Goal: Task Accomplishment & Management: Manage account settings

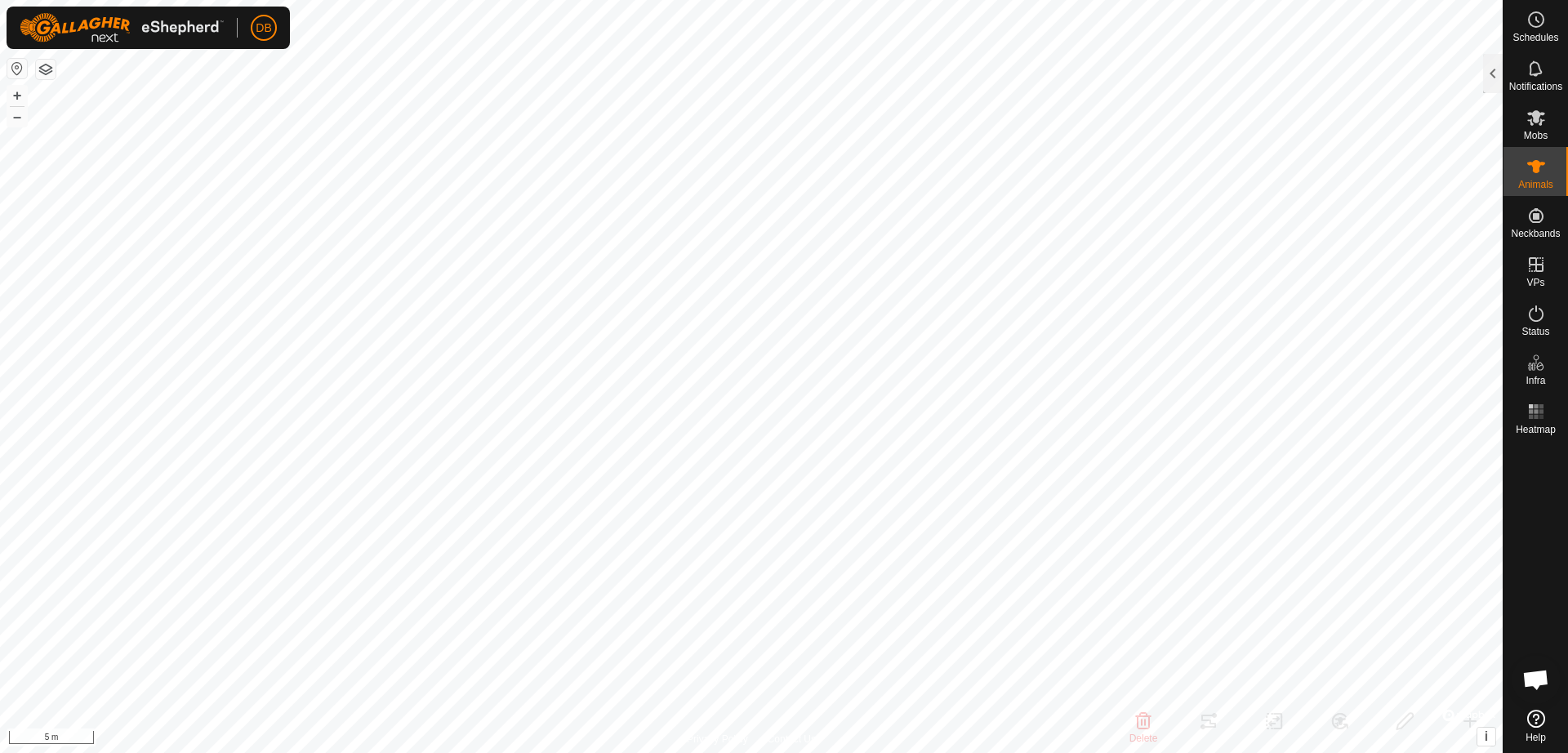
checkbox input "false"
checkbox input "true"
click at [1498, 79] on div at bounding box center [1493, 73] width 19 height 39
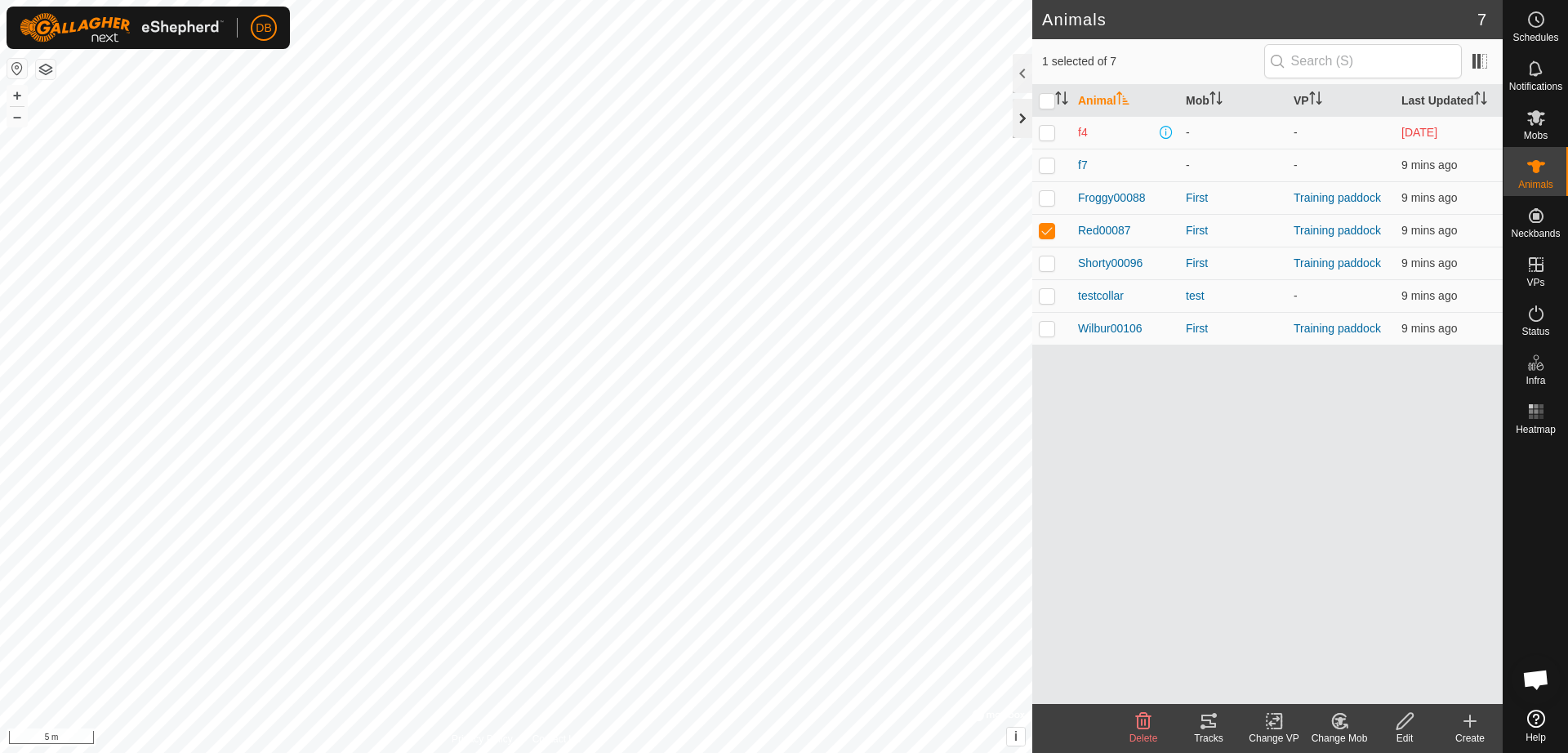
click at [1024, 127] on div at bounding box center [1023, 118] width 19 height 39
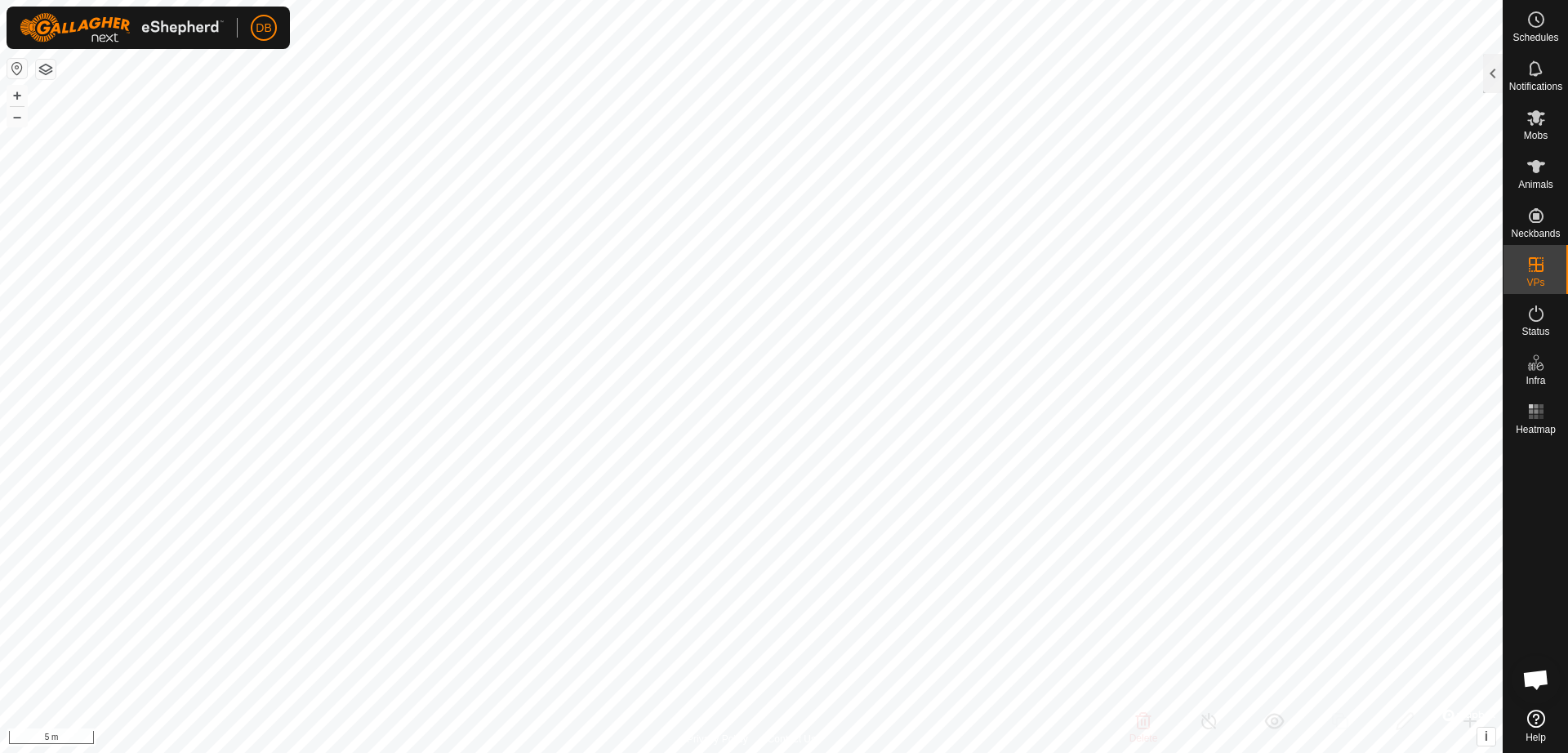
checkbox input "true"
checkbox input "false"
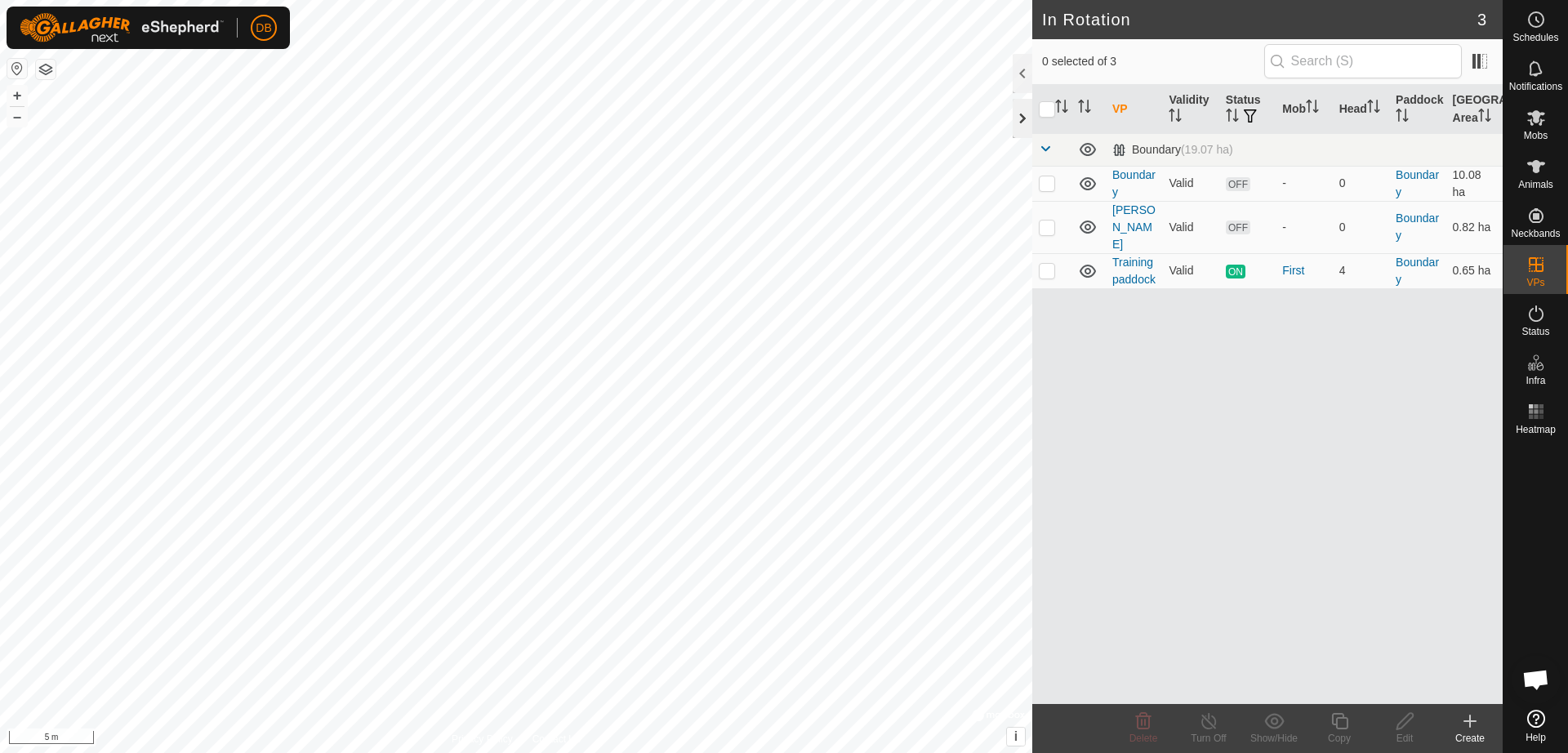
click at [1022, 111] on div at bounding box center [1023, 118] width 19 height 39
